Goal: Navigation & Orientation: Find specific page/section

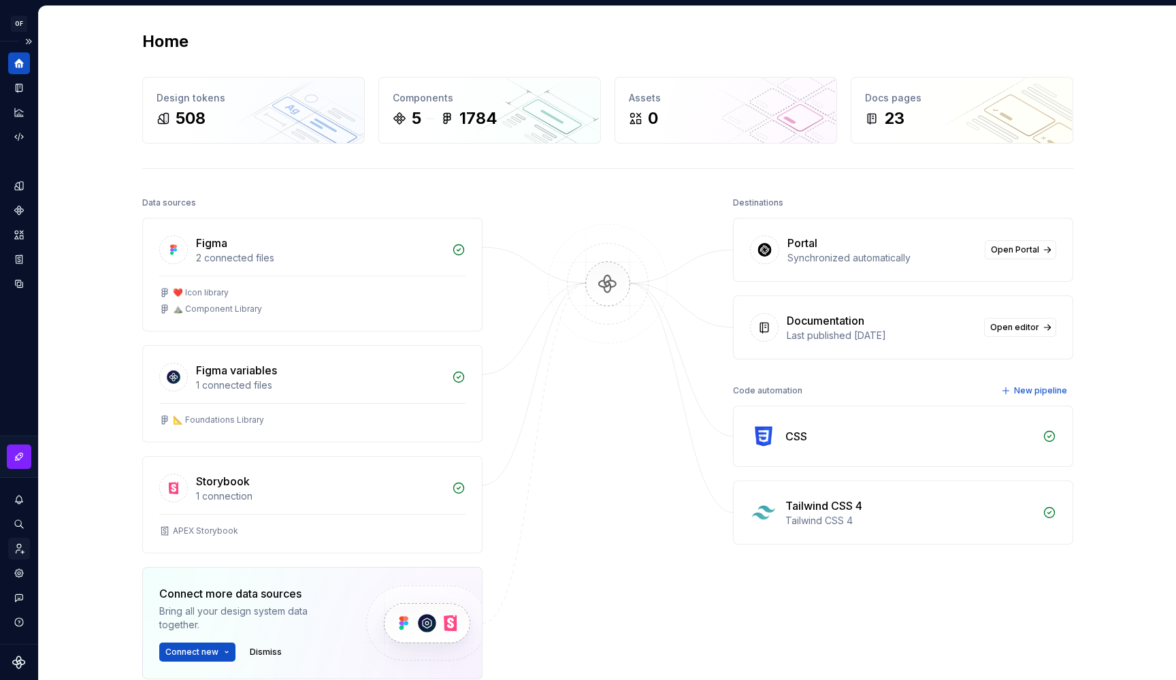
click at [16, 556] on div "Invite team" at bounding box center [19, 549] width 22 height 22
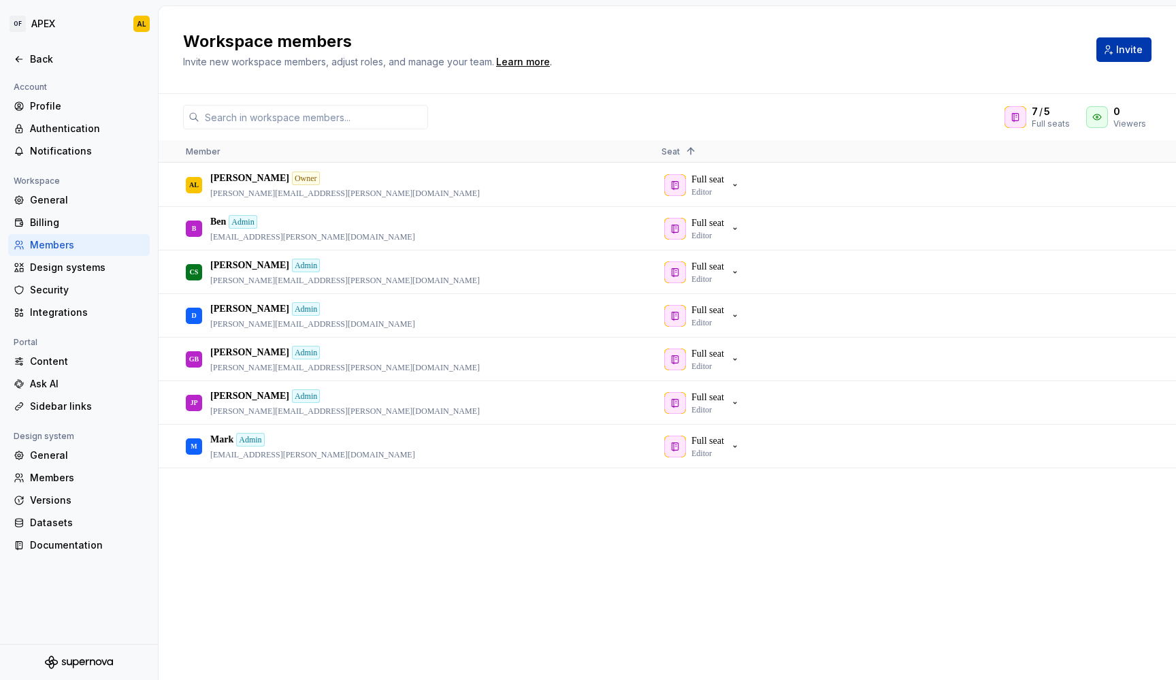
click at [1119, 50] on span "Invite" at bounding box center [1129, 50] width 27 height 14
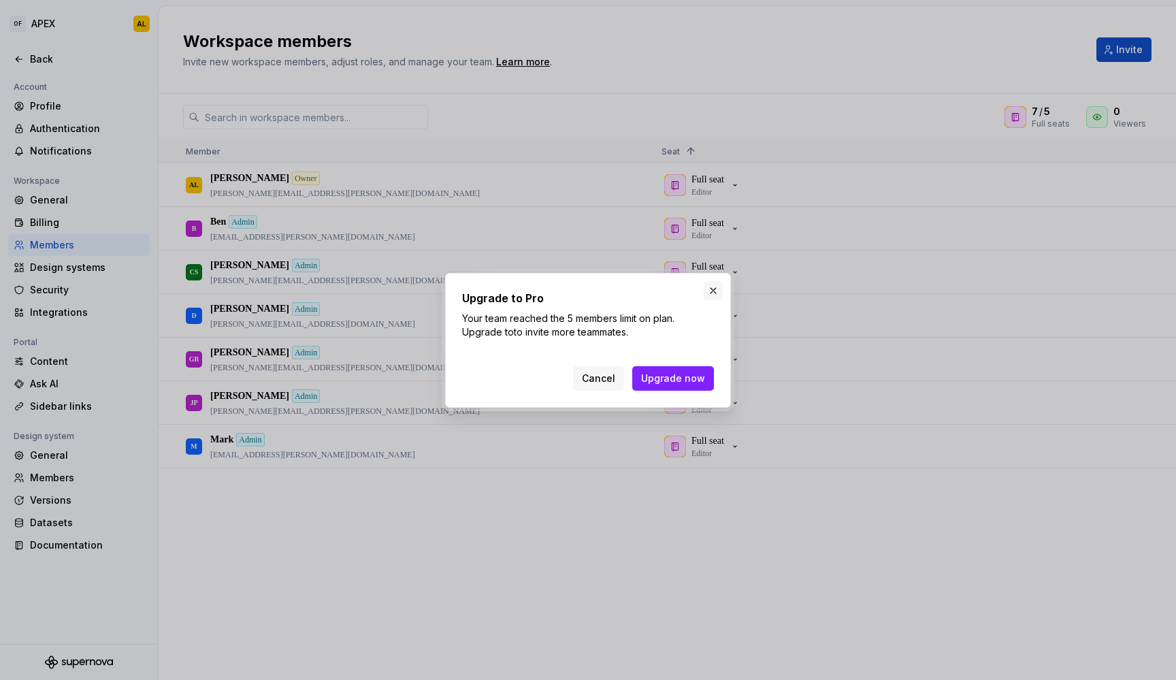
click at [708, 292] on button "button" at bounding box center [713, 290] width 19 height 19
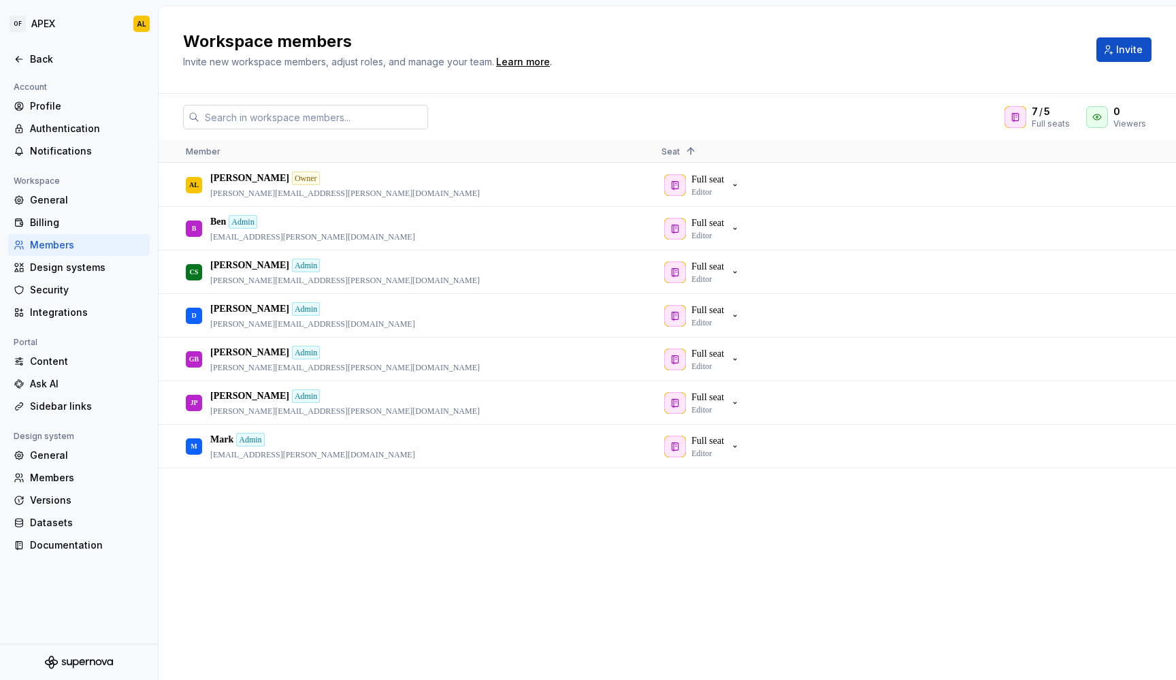
click at [414, 115] on input "text" at bounding box center [313, 117] width 229 height 24
click at [1145, 310] on button "button" at bounding box center [1142, 315] width 19 height 19
click at [1069, 352] on span "Revoke admin" at bounding box center [1069, 350] width 71 height 24
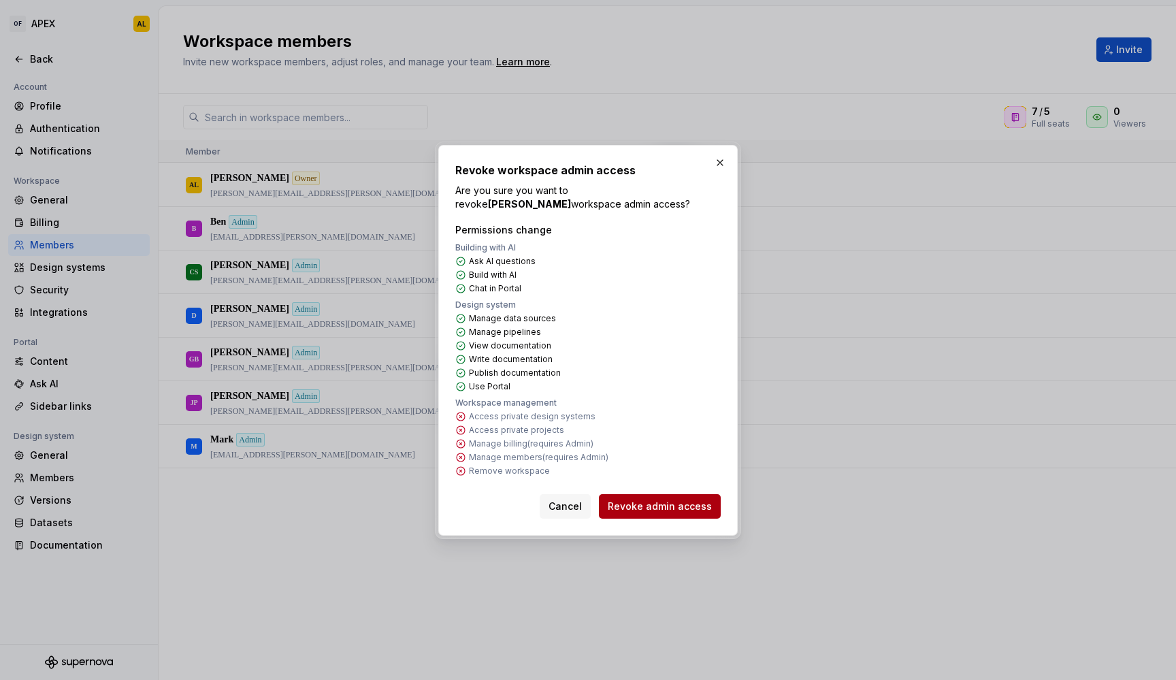
click at [662, 504] on span "Revoke admin access" at bounding box center [660, 506] width 104 height 14
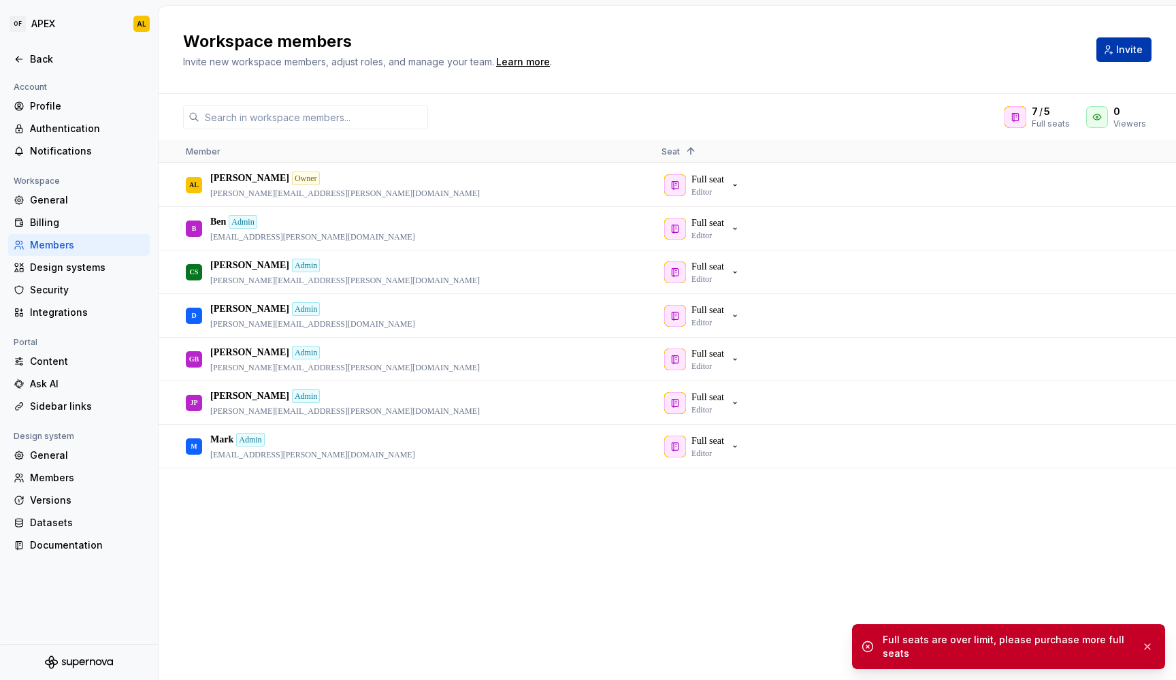
click at [1121, 46] on span "Invite" at bounding box center [1129, 50] width 27 height 14
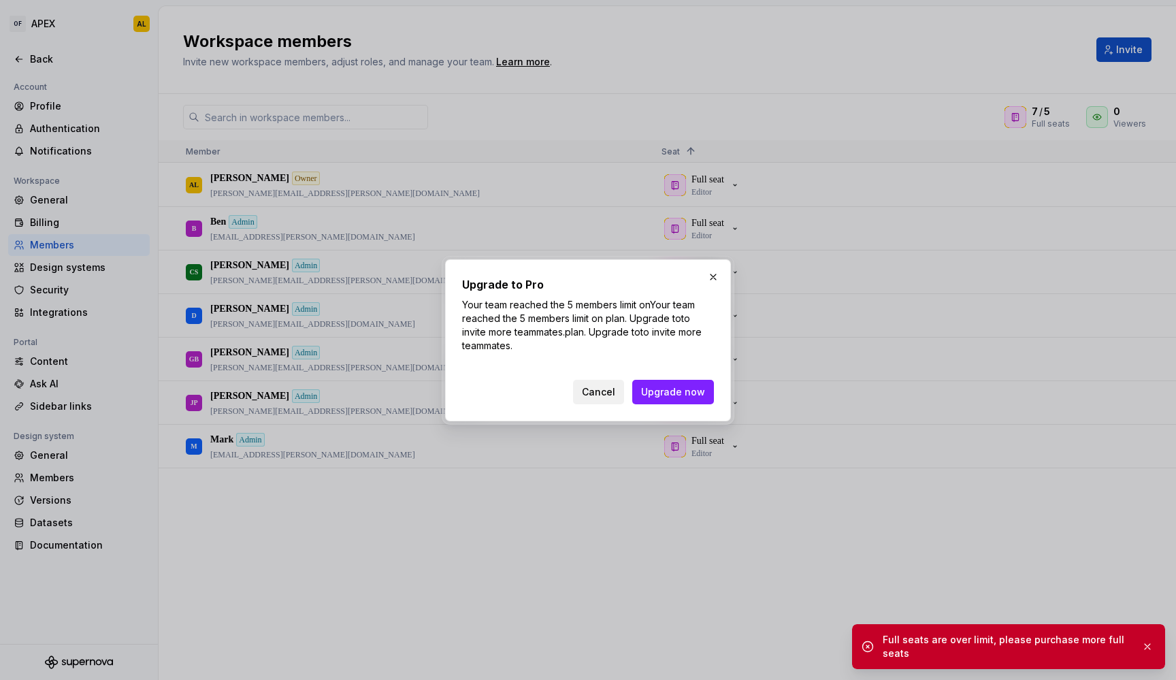
click at [585, 389] on button "Cancel" at bounding box center [598, 392] width 51 height 24
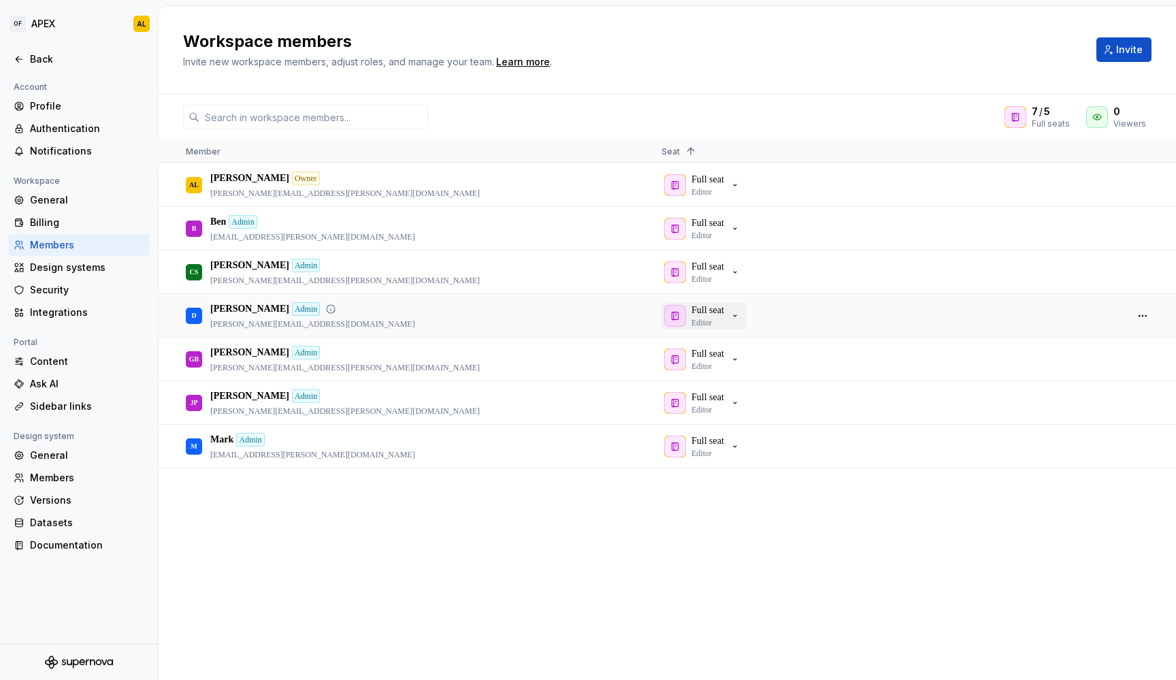
click at [724, 307] on p "Full seat" at bounding box center [707, 310] width 33 height 14
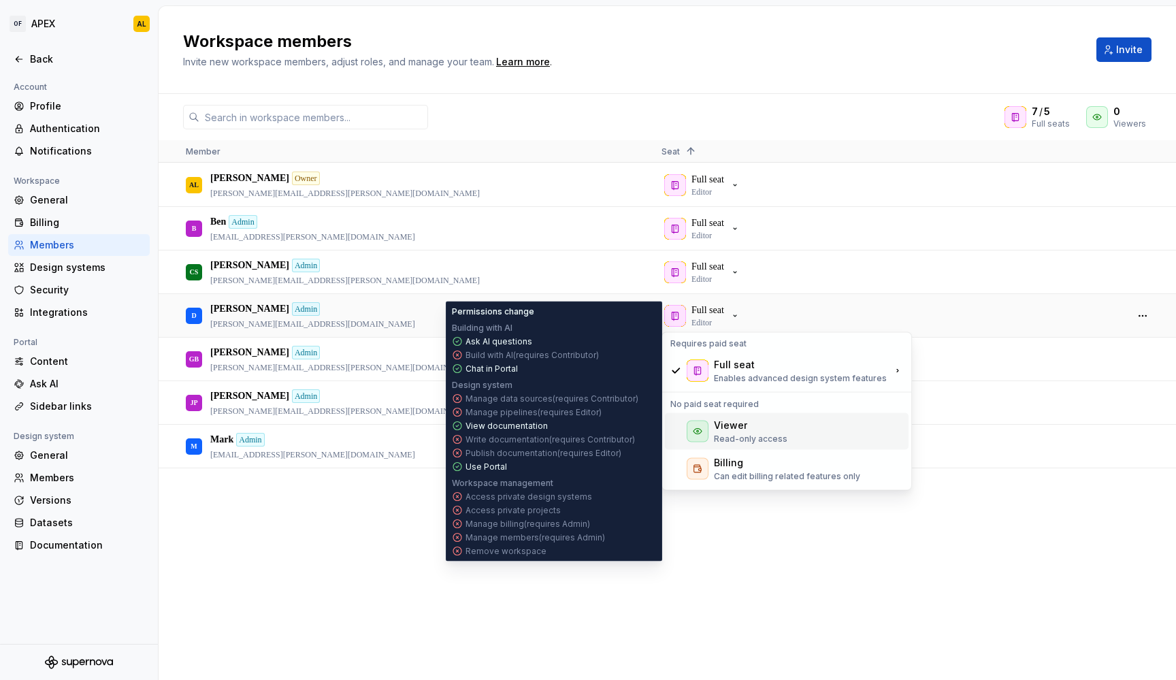
click at [754, 432] on div "Viewer Read-only access" at bounding box center [750, 431] width 73 height 26
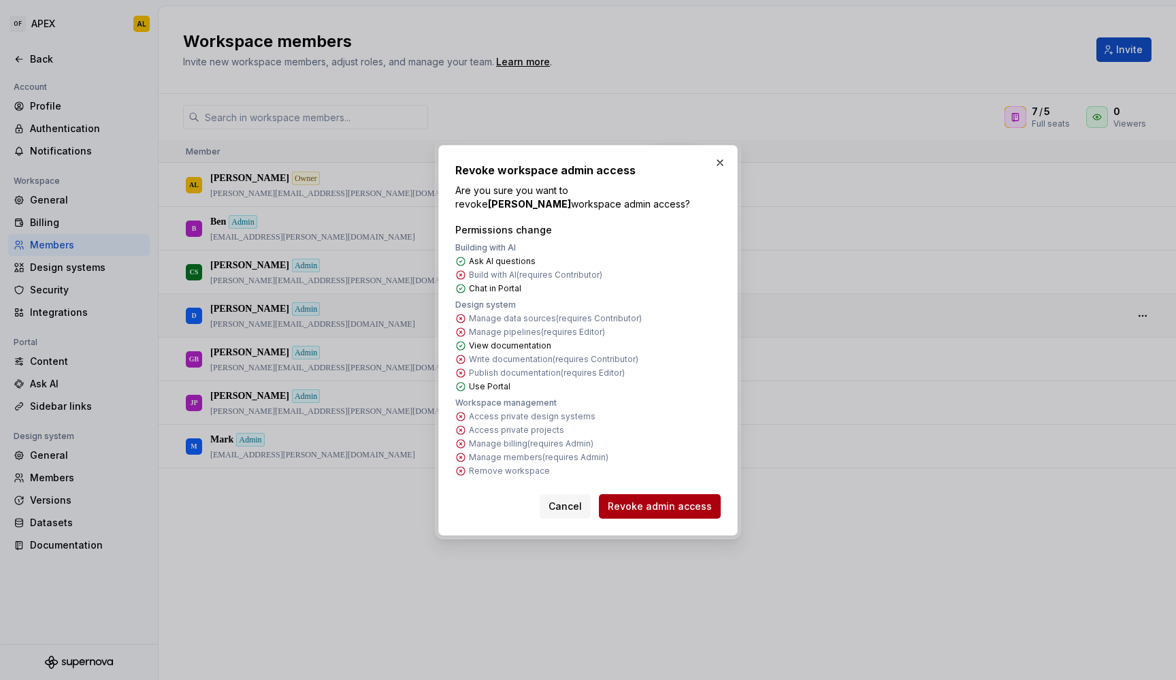
click at [673, 508] on span "Revoke admin access" at bounding box center [660, 506] width 104 height 14
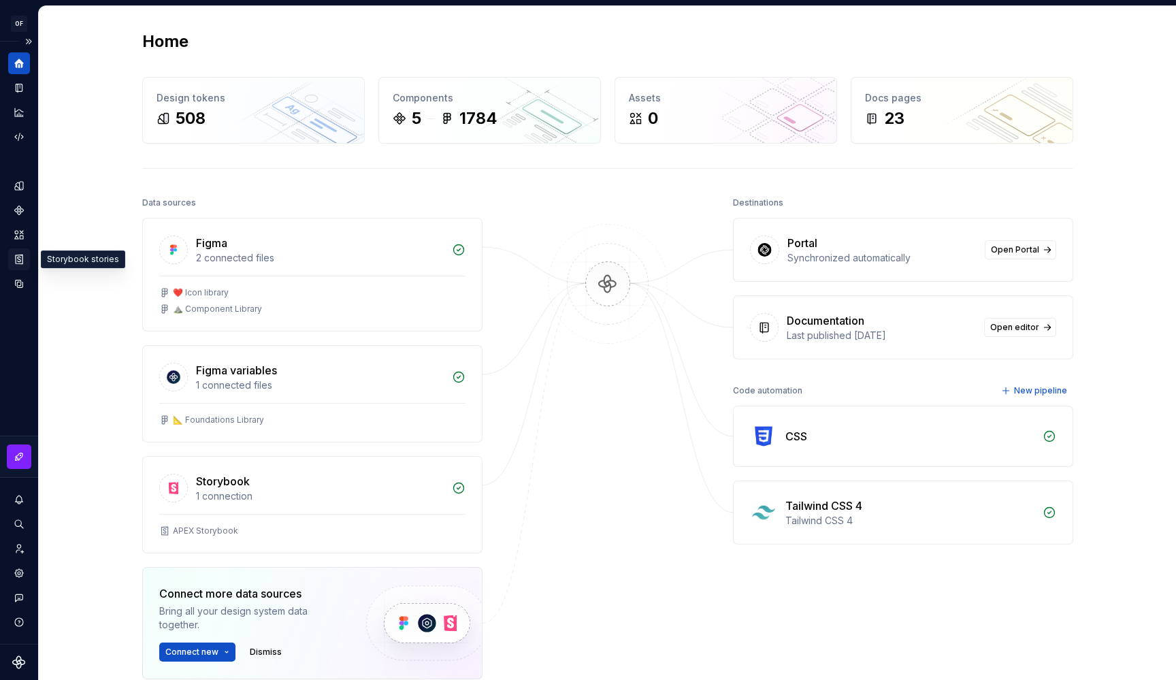
click at [18, 262] on icon "Storybook stories" at bounding box center [19, 259] width 12 height 12
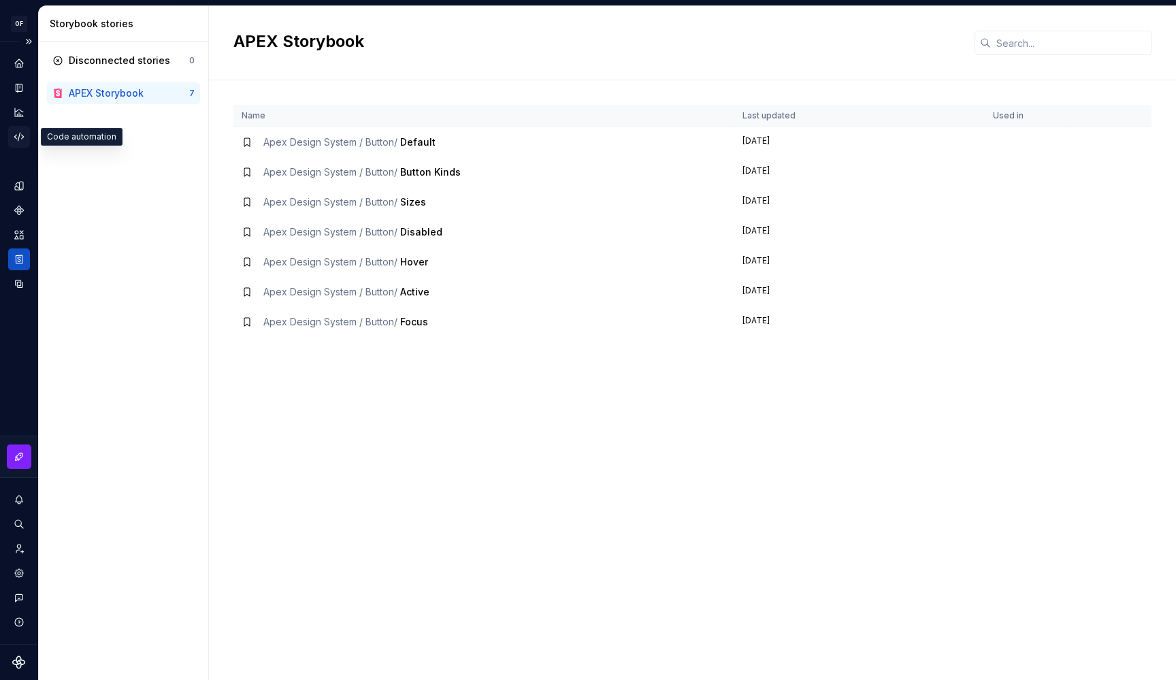
click at [20, 135] on icon "Code automation" at bounding box center [19, 137] width 12 height 12
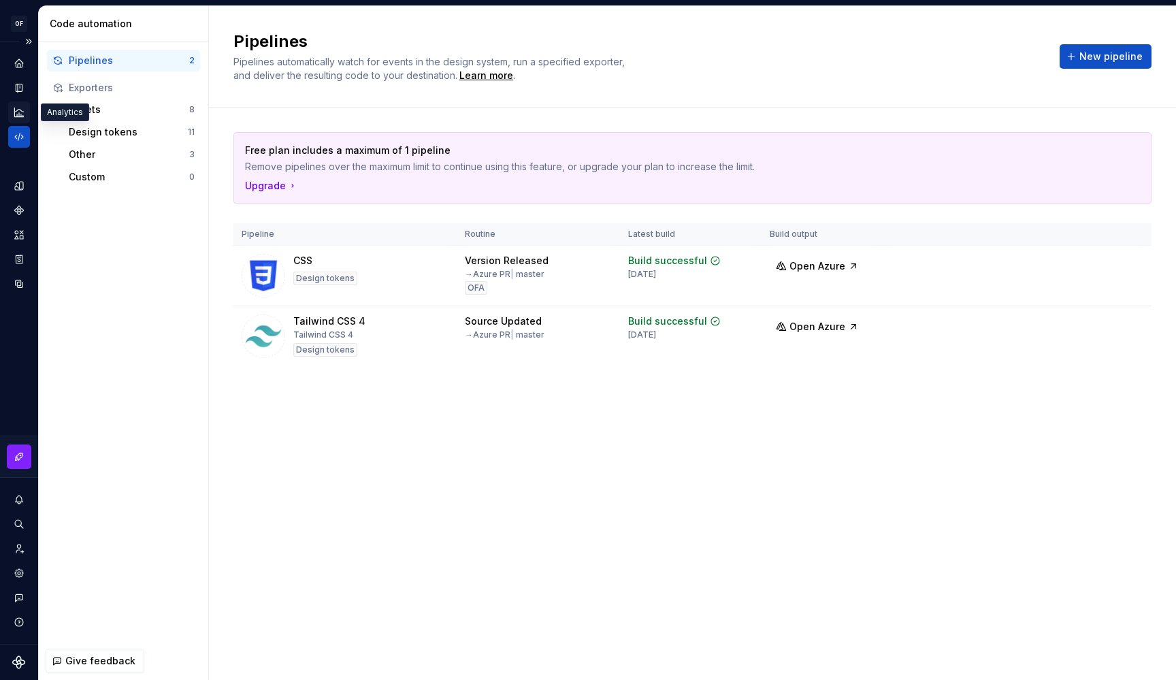
click at [16, 114] on icon "Analytics" at bounding box center [19, 112] width 12 height 12
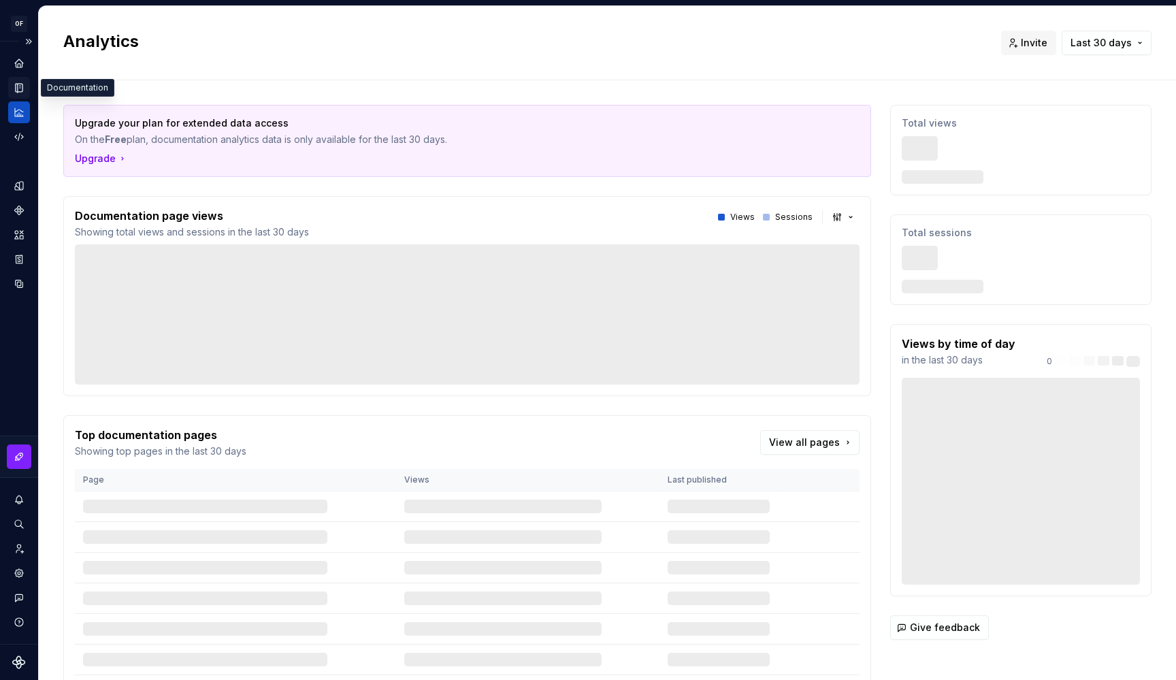
click at [18, 85] on icon "Documentation" at bounding box center [19, 88] width 7 height 9
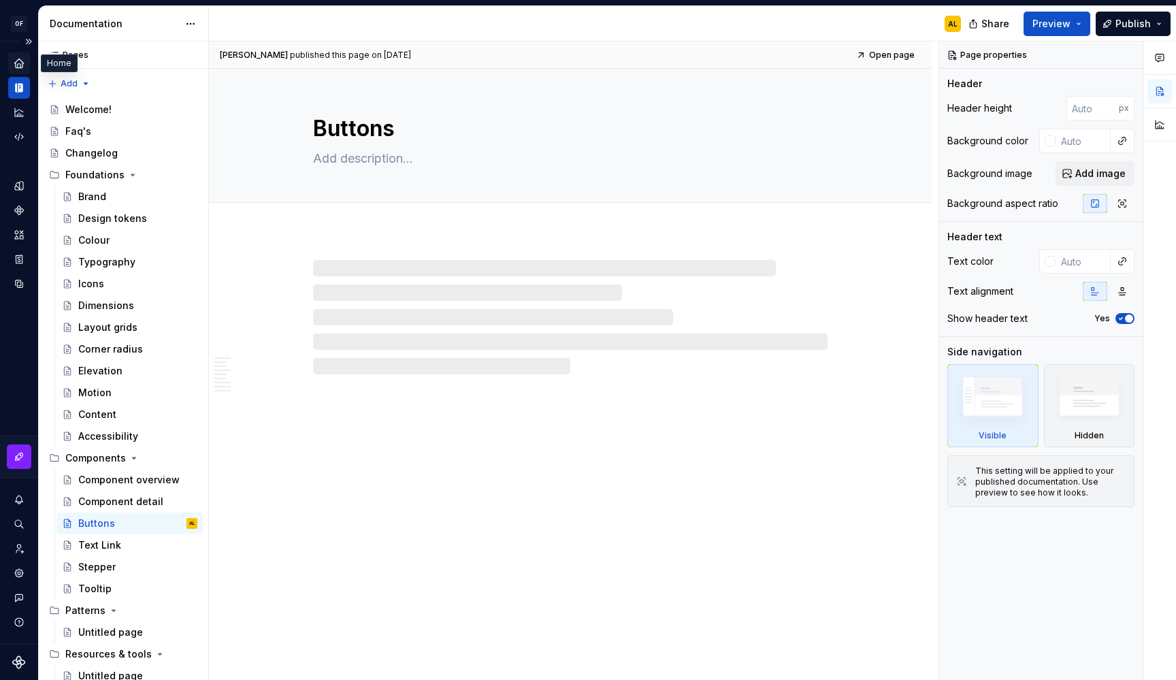
type textarea "*"
click at [15, 62] on icon "Home" at bounding box center [19, 63] width 12 height 12
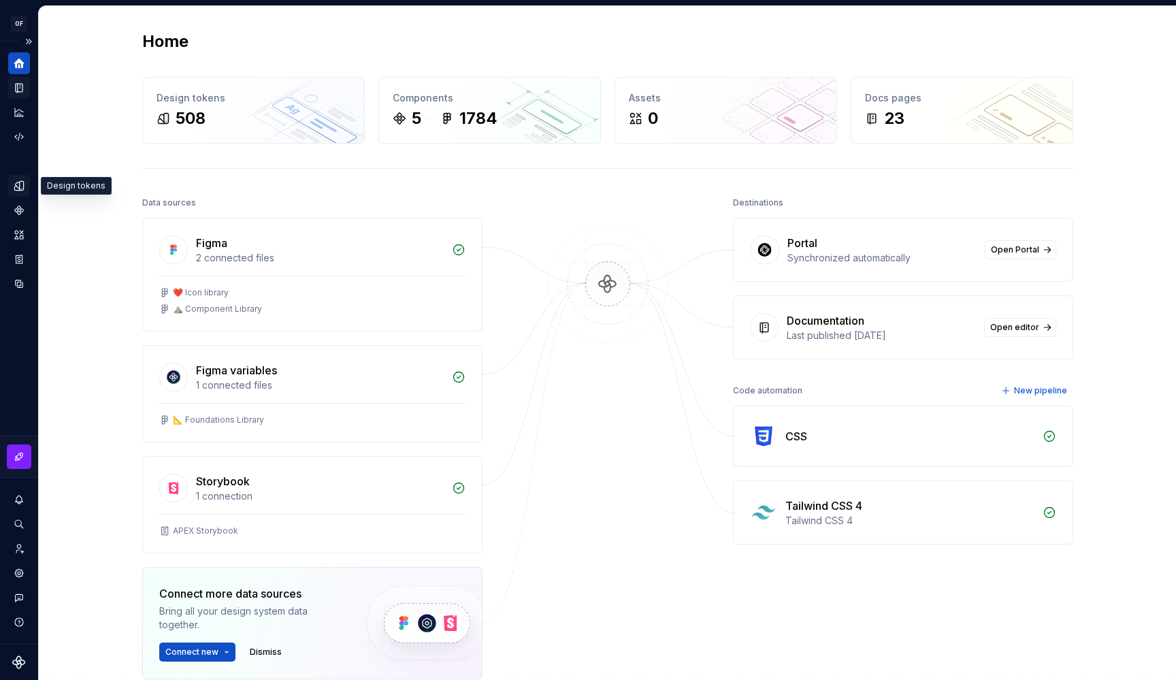
click at [20, 186] on icon "Design tokens" at bounding box center [22, 185] width 4 height 9
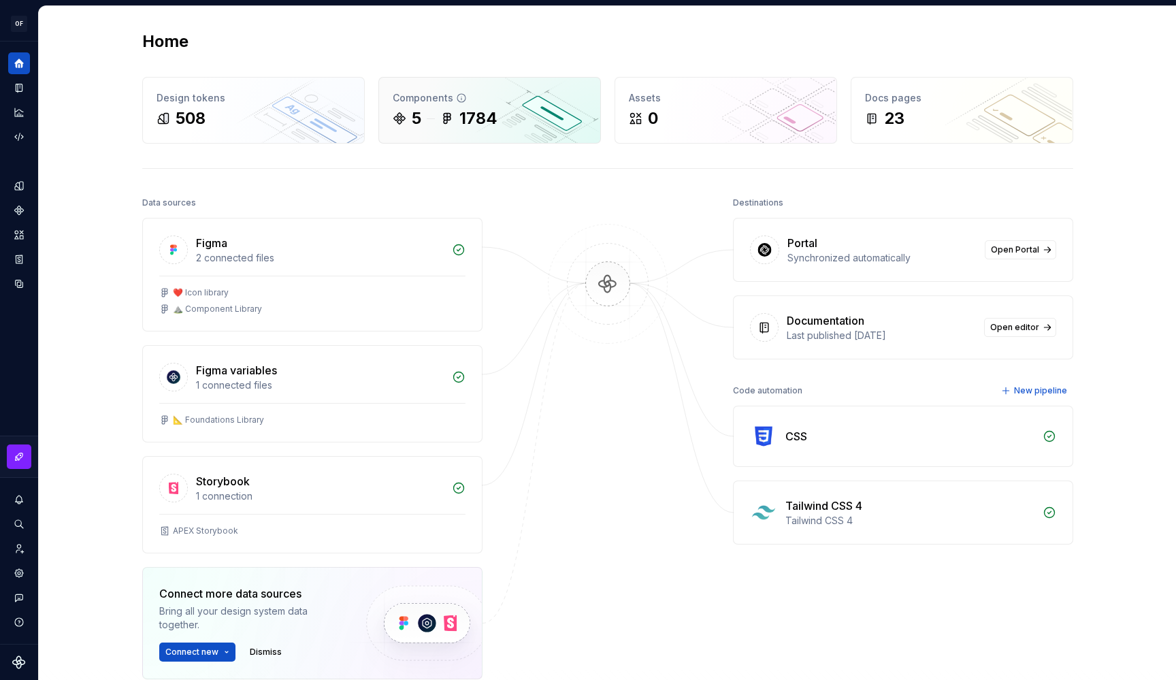
click at [442, 99] on div "Components" at bounding box center [490, 98] width 194 height 14
